Goal: Find specific page/section: Find specific page/section

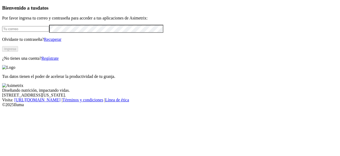
type input "aaron.jimenez@premexcorp.com"
click at [18, 52] on button "Ingresa" at bounding box center [10, 49] width 16 height 6
